Goal: Learn about a topic: Learn about a topic

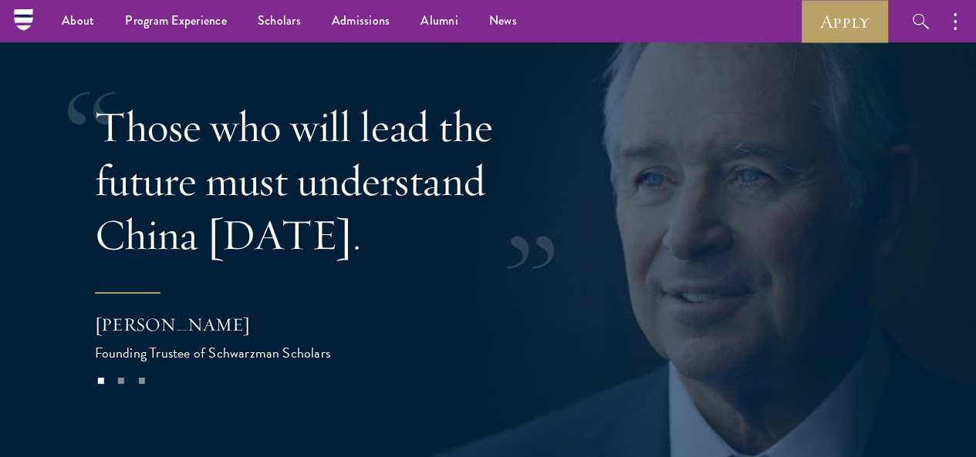
scroll to position [2845, 0]
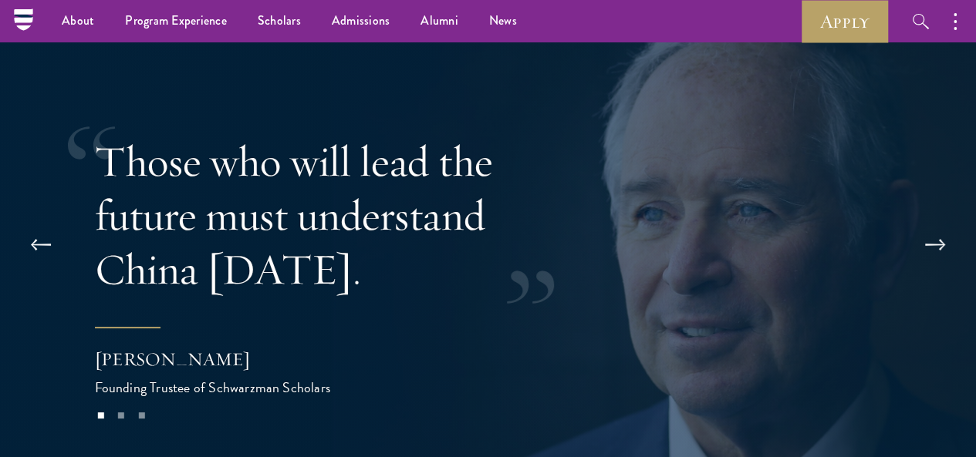
drag, startPoint x: 358, startPoint y: 238, endPoint x: 140, endPoint y: 104, distance: 256.2
click at [140, 134] on div "Those who will lead the future must understand China today." at bounding box center [345, 215] width 501 height 162
drag, startPoint x: 342, startPoint y: 320, endPoint x: 167, endPoint y: 246, distance: 189.4
click at [167, 246] on blockquote "Those who will lead the future must understand China today. Stephen A. Schwarzm…" at bounding box center [399, 266] width 608 height 265
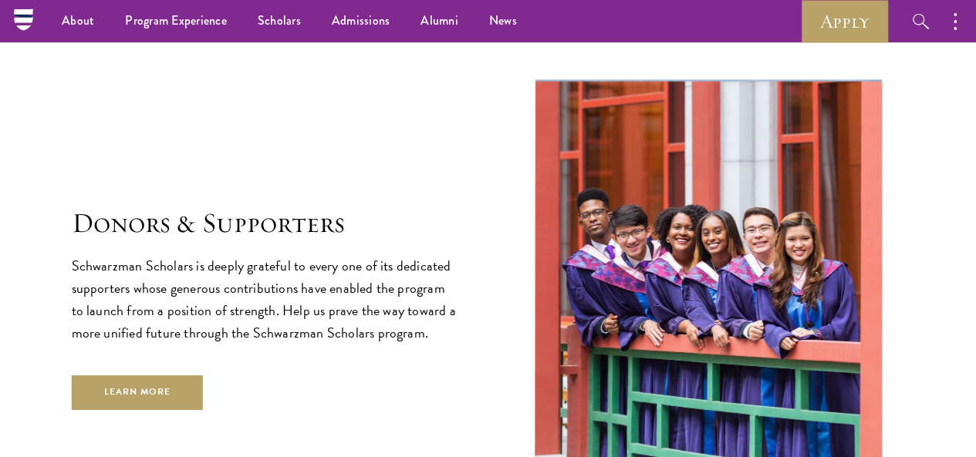
scroll to position [3873, 0]
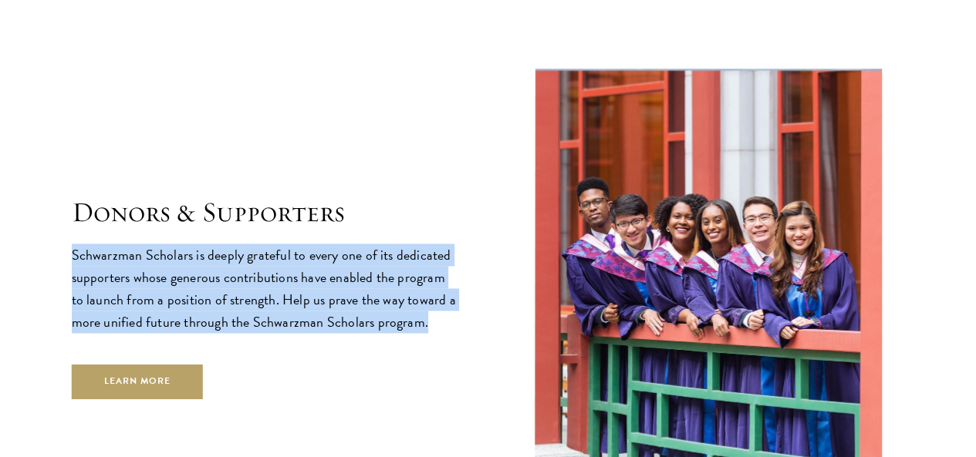
drag, startPoint x: 436, startPoint y: 343, endPoint x: 78, endPoint y: 248, distance: 371.1
click at [78, 248] on section "Donors & Supporters Schwarzman Scholars is deeply grateful to every one of its …" at bounding box center [488, 297] width 976 height 467
copy p "Schwarzman Scholars is deeply grateful to every one of its dedicated supporters…"
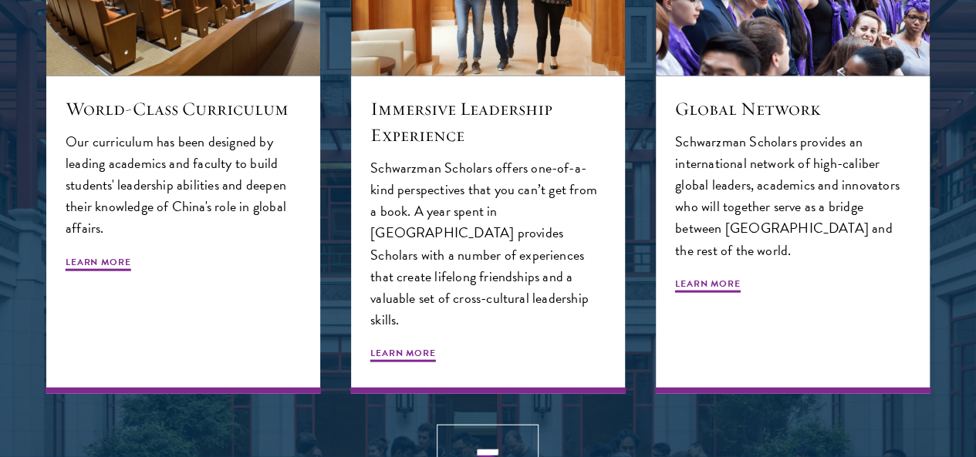
scroll to position [1632, 0]
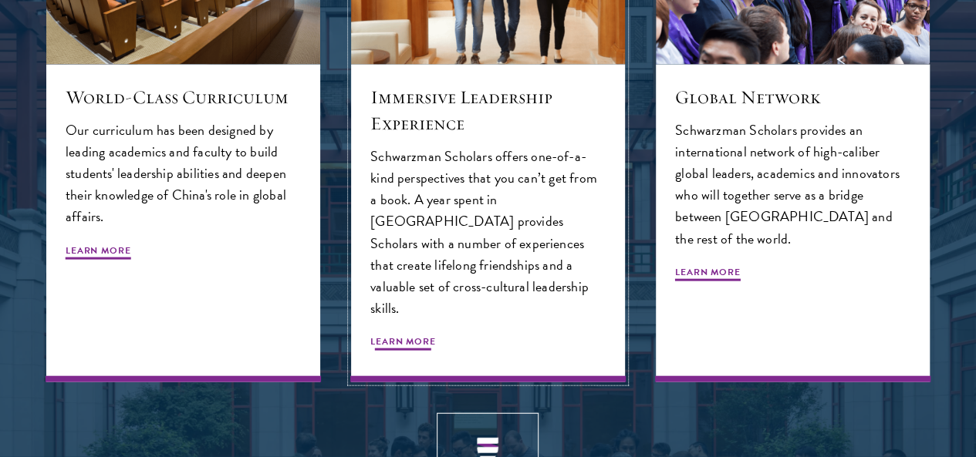
click at [449, 317] on p "Schwarzman Scholars offers one-of-a-kind perspectives that you can’t get from a…" at bounding box center [487, 233] width 235 height 174
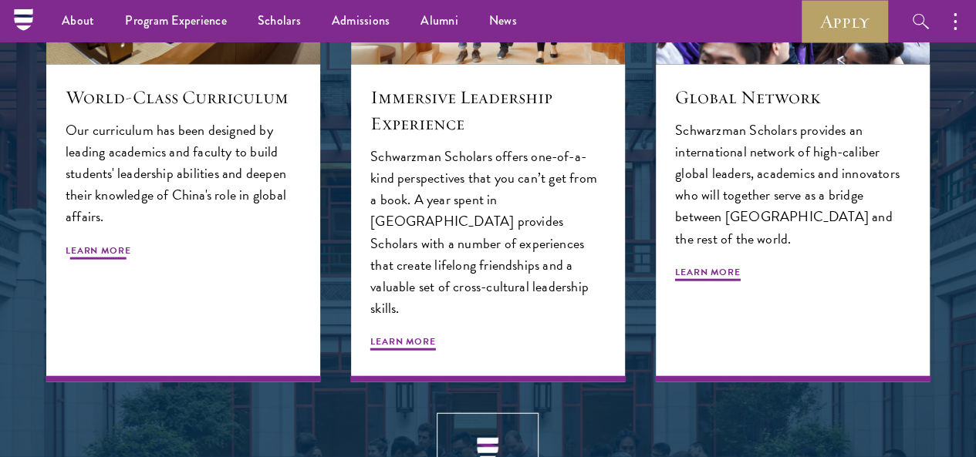
scroll to position [1625, 0]
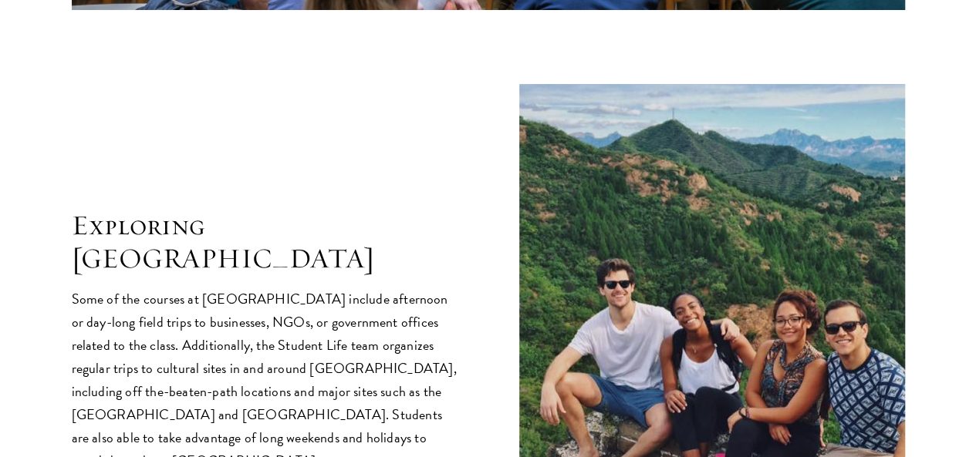
scroll to position [2937, 0]
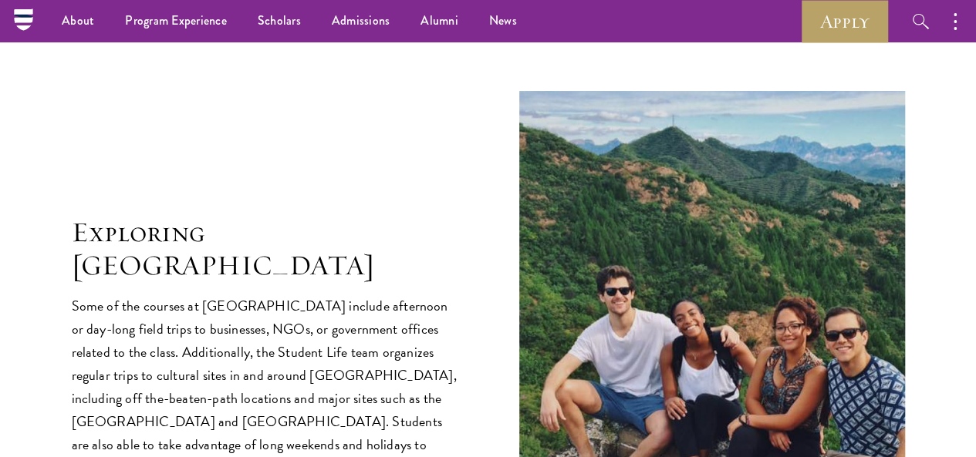
drag, startPoint x: 975, startPoint y: 231, endPoint x: 982, endPoint y: 238, distance: 10.4
click at [975, 238] on html "About Overview Leadership Donors Program Experience Overview Curriculum Student…" at bounding box center [488, 319] width 976 height 6513
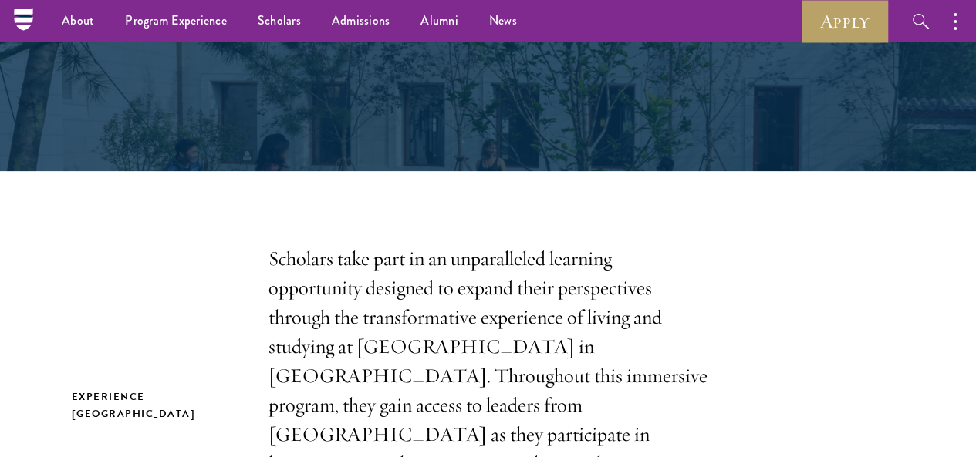
scroll to position [0, 0]
